Goal: Information Seeking & Learning: Understand process/instructions

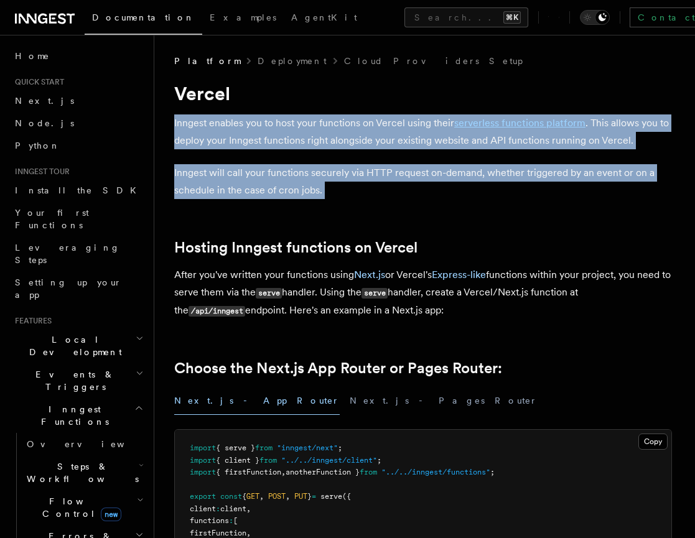
drag, startPoint x: 458, startPoint y: 145, endPoint x: 469, endPoint y: 220, distance: 76.1
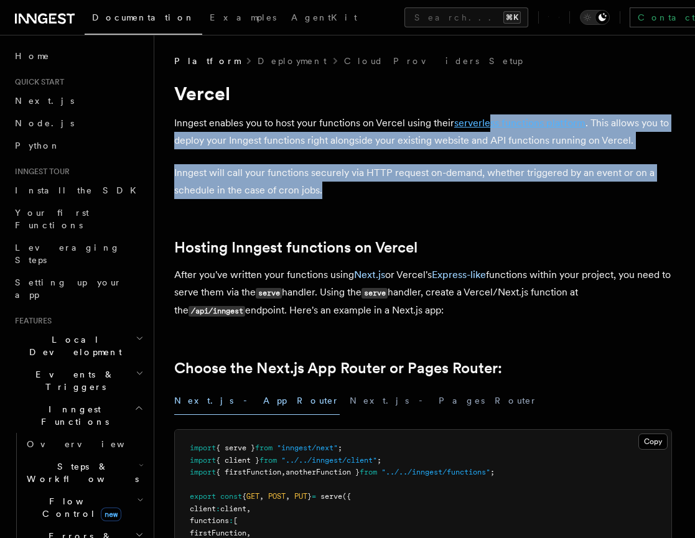
drag, startPoint x: 469, startPoint y: 199, endPoint x: 494, endPoint y: 118, distance: 83.9
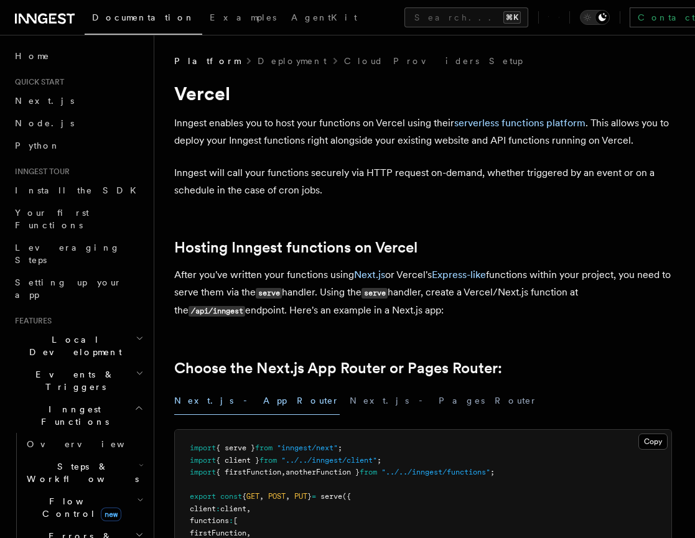
click at [494, 115] on p "Inngest enables you to host your functions on Vercel using their serverless fun…" at bounding box center [423, 132] width 498 height 35
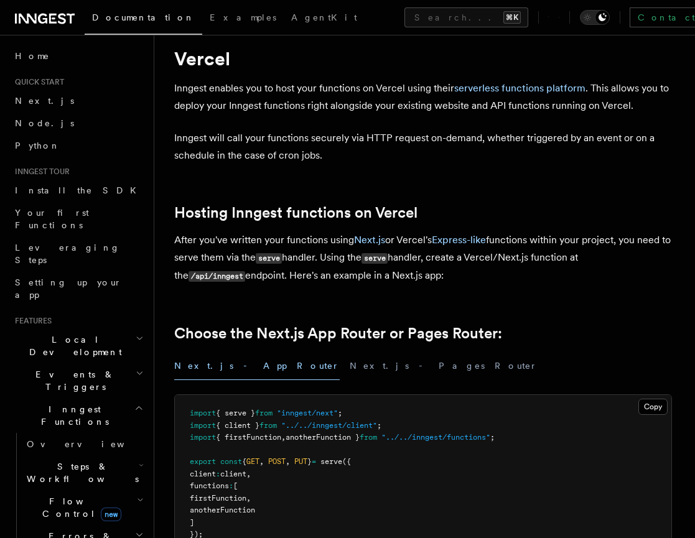
scroll to position [51, 0]
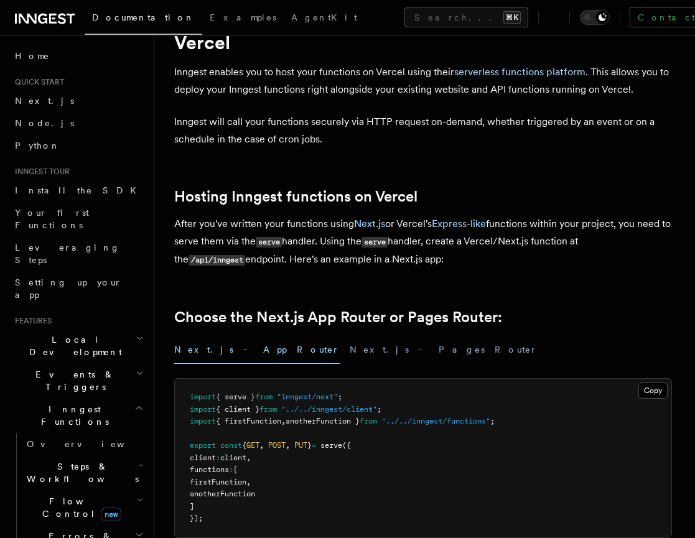
drag, startPoint x: 523, startPoint y: 255, endPoint x: 540, endPoint y: 207, distance: 50.8
click at [543, 203] on h2 "Hosting Inngest functions on Vercel" at bounding box center [423, 196] width 498 height 17
drag, startPoint x: 543, startPoint y: 203, endPoint x: 553, endPoint y: 266, distance: 64.2
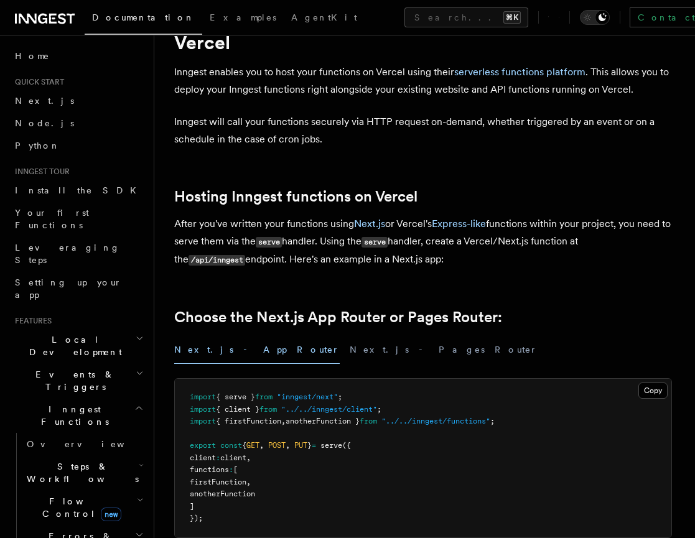
click at [553, 266] on p "After you've written your functions using Next.js or Vercel's Express-like func…" at bounding box center [423, 242] width 498 height 54
drag, startPoint x: 555, startPoint y: 243, endPoint x: 566, endPoint y: 171, distance: 73.1
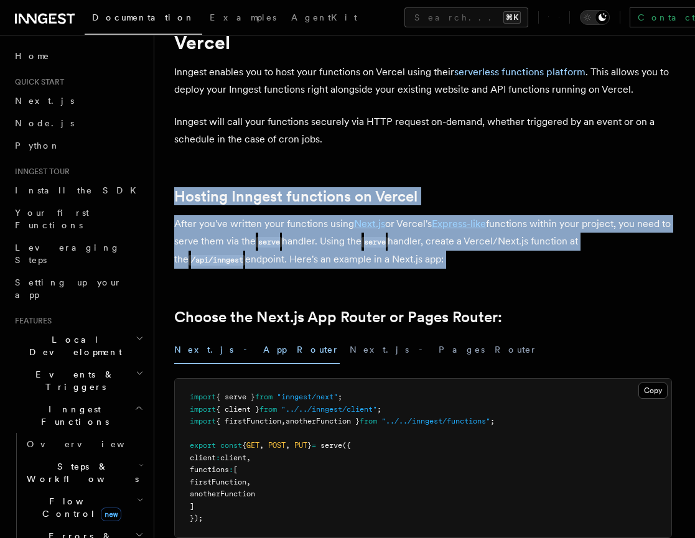
drag, startPoint x: 579, startPoint y: 261, endPoint x: 582, endPoint y: 284, distance: 23.2
drag, startPoint x: 582, startPoint y: 268, endPoint x: 577, endPoint y: 169, distance: 98.5
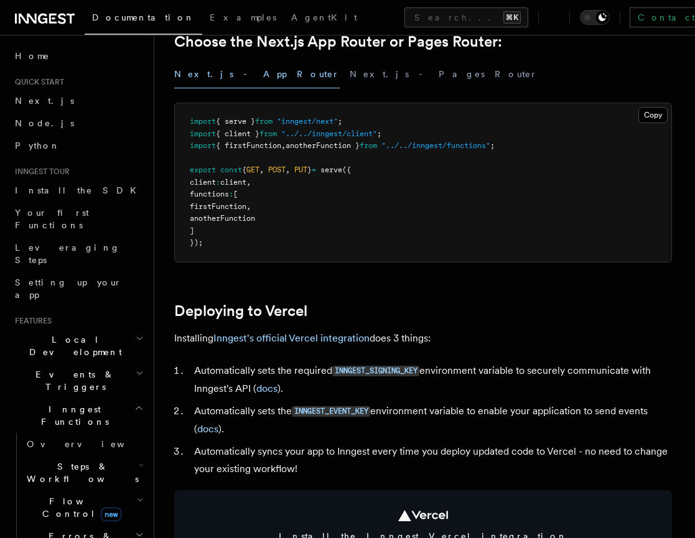
scroll to position [484, 0]
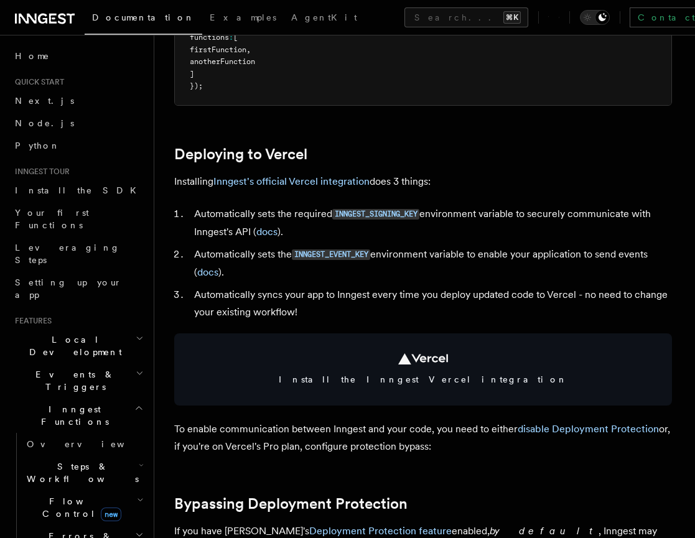
click at [519, 220] on li "Automatically sets the required INNGEST_SIGNING_KEY environment variable to sec…" at bounding box center [431, 222] width 482 height 35
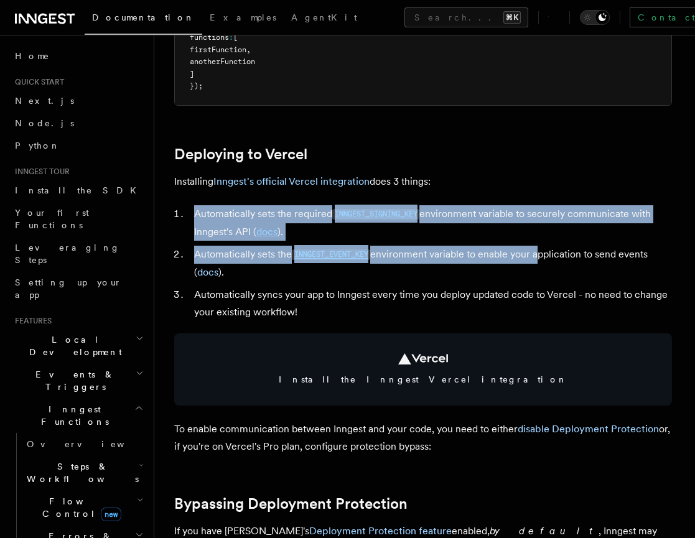
click at [543, 246] on li "Automatically sets the INNGEST_EVENT_KEY environment variable to enable your ap…" at bounding box center [431, 263] width 482 height 35
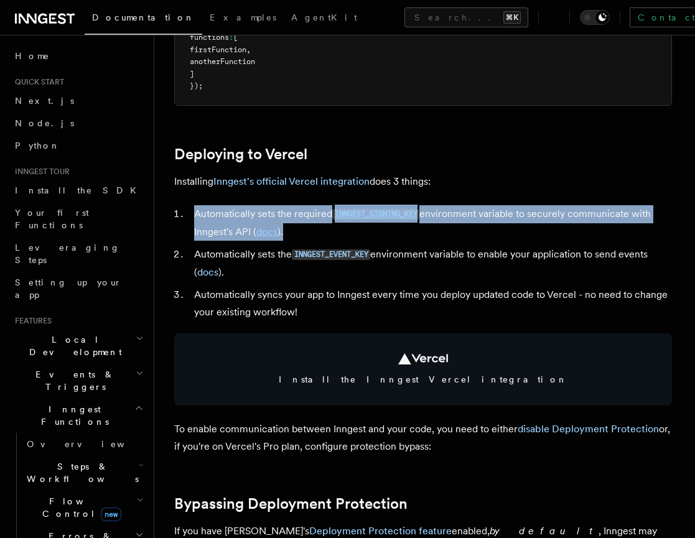
drag, startPoint x: 545, startPoint y: 235, endPoint x: 554, endPoint y: 190, distance: 46.3
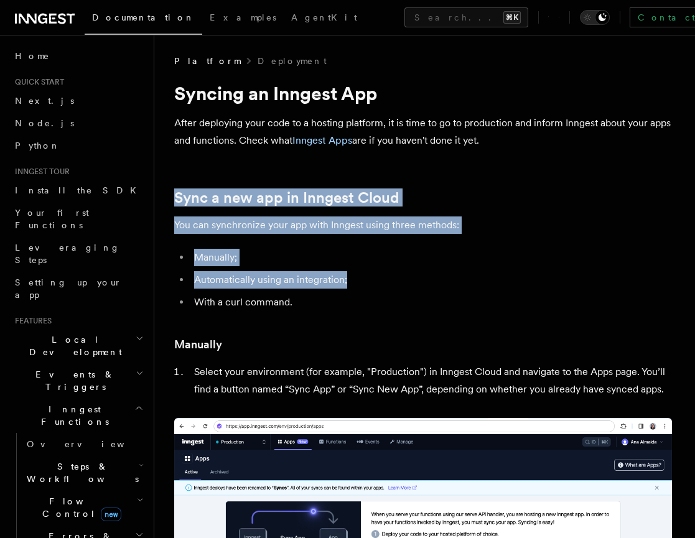
drag, startPoint x: 471, startPoint y: 213, endPoint x: 470, endPoint y: 286, distance: 72.8
click at [470, 286] on li "Automatically using an integration;" at bounding box center [431, 279] width 482 height 17
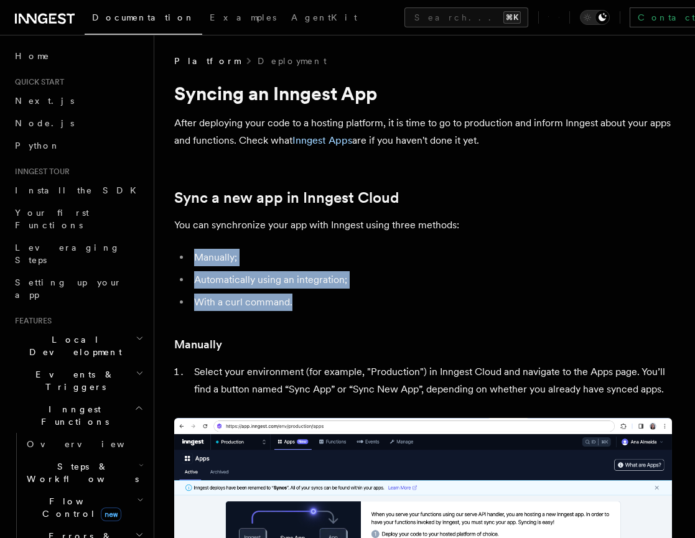
drag, startPoint x: 469, startPoint y: 295, endPoint x: 490, endPoint y: 225, distance: 73.3
click at [491, 222] on p "You can synchronize your app with Inngest using three methods:" at bounding box center [423, 225] width 498 height 17
drag, startPoint x: 490, startPoint y: 250, endPoint x: 484, endPoint y: 291, distance: 40.8
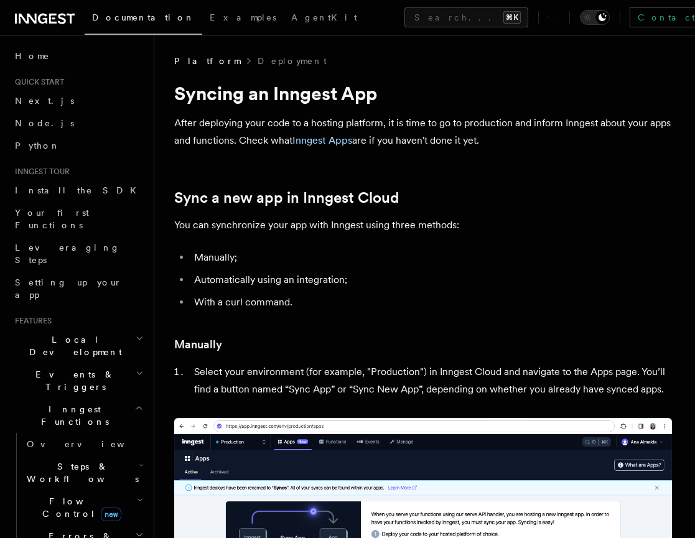
click at [484, 291] on ul "Manually; Automatically using an integration; With a curl command." at bounding box center [423, 280] width 498 height 62
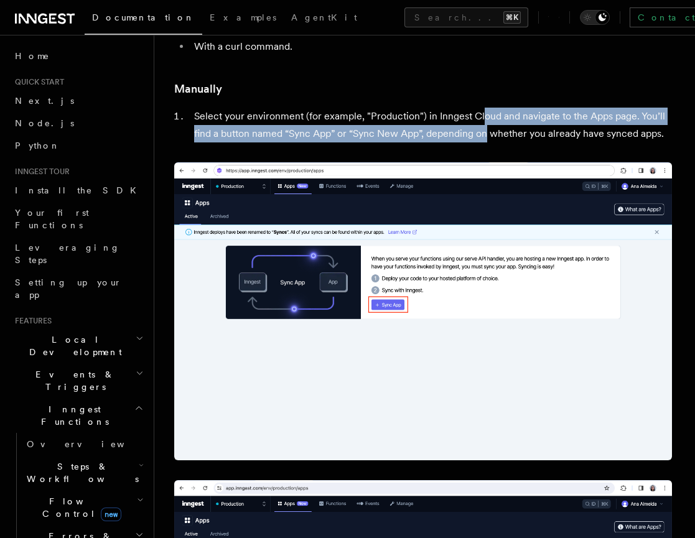
drag, startPoint x: 480, startPoint y: 111, endPoint x: 489, endPoint y: 130, distance: 20.9
click at [489, 130] on li "Select your environment (for example, "Production") in Inngest Cloud and naviga…" at bounding box center [431, 125] width 482 height 35
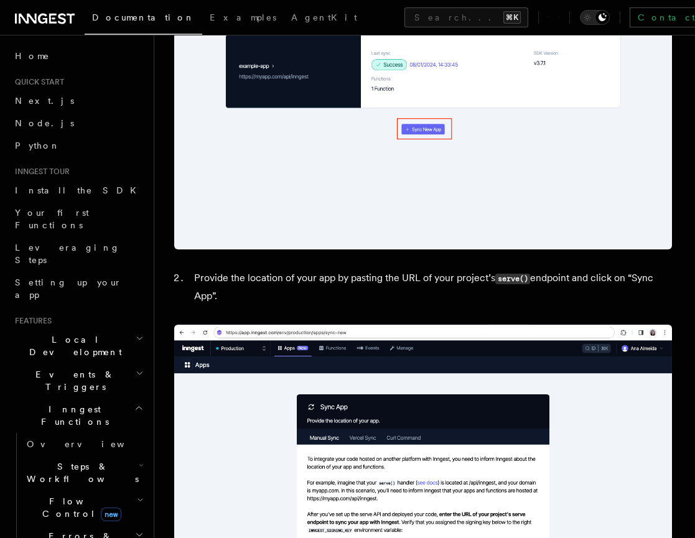
scroll to position [929, 0]
